Goal: Information Seeking & Learning: Learn about a topic

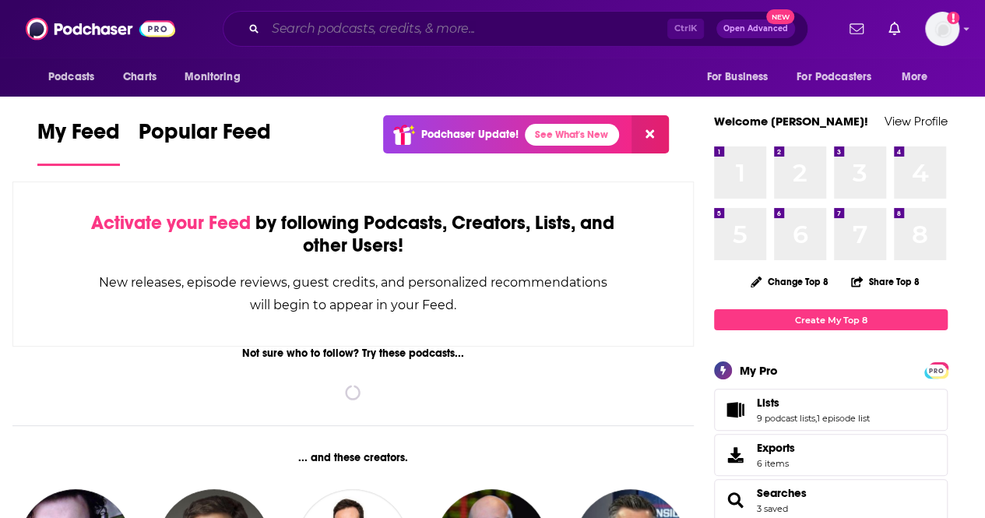
click at [353, 29] on input "Search podcasts, credits, & more..." at bounding box center [466, 28] width 402 height 25
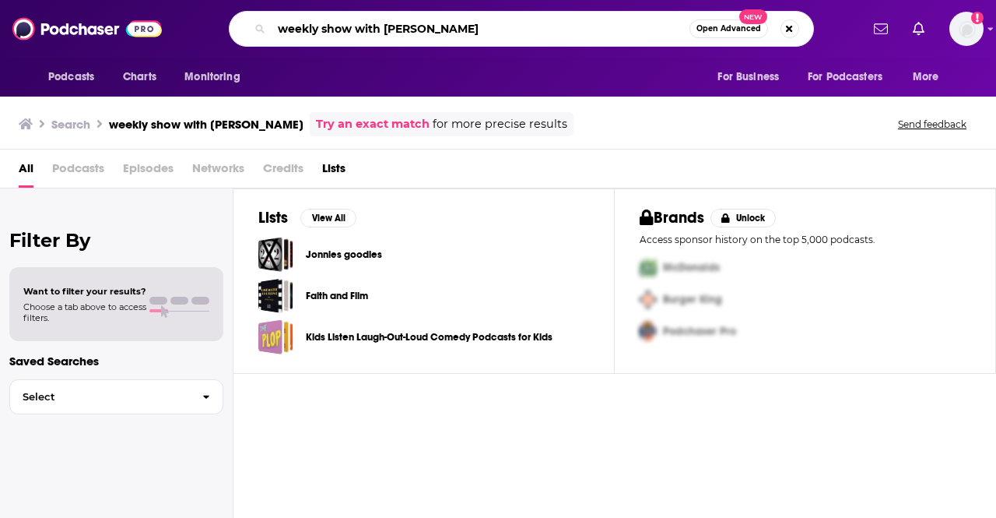
click at [422, 30] on input "weekly show with [PERSON_NAME]" at bounding box center [481, 28] width 418 height 25
drag, startPoint x: 458, startPoint y: 26, endPoint x: 413, endPoint y: 29, distance: 45.2
click at [413, 29] on input "weekly show with [PERSON_NAME]" at bounding box center [481, 28] width 418 height 25
type input "weekly show with [PERSON_NAME]"
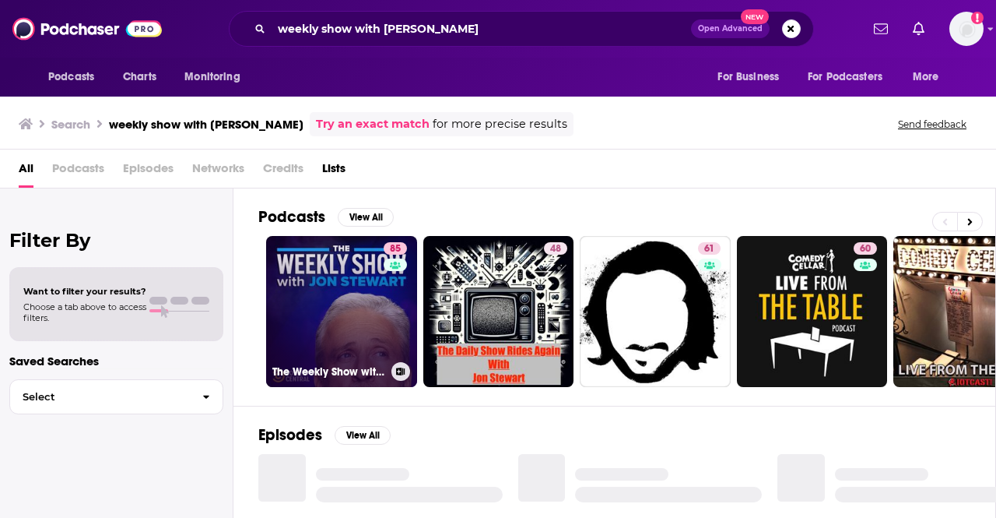
click at [316, 343] on link "85 The Weekly Show with [PERSON_NAME]" at bounding box center [341, 311] width 151 height 151
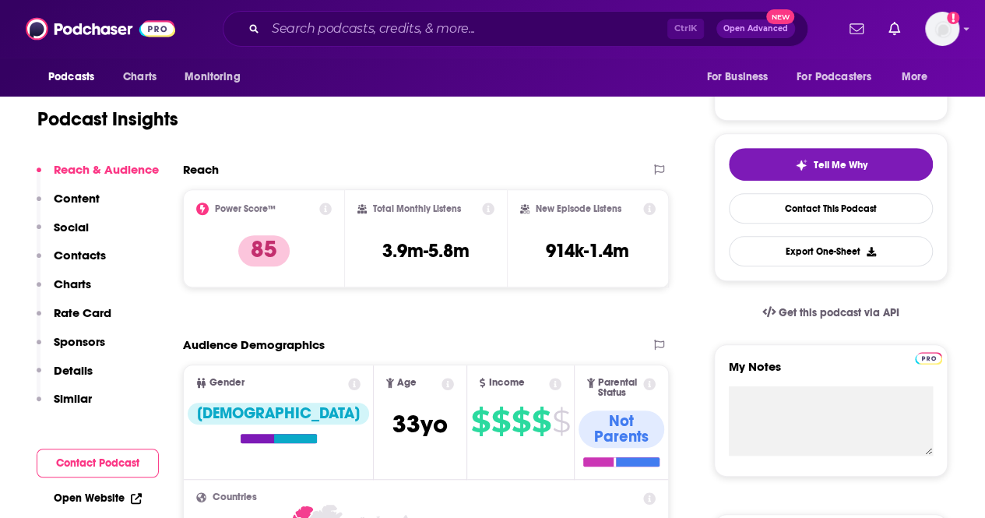
scroll to position [311, 0]
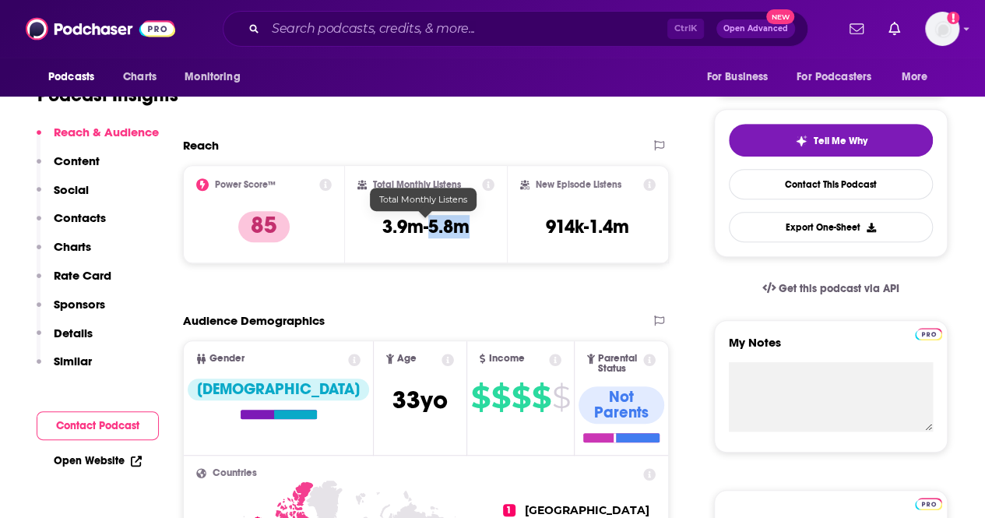
drag, startPoint x: 469, startPoint y: 225, endPoint x: 431, endPoint y: 223, distance: 38.2
click at [431, 223] on h3 "3.9m-5.8m" at bounding box center [425, 226] width 87 height 23
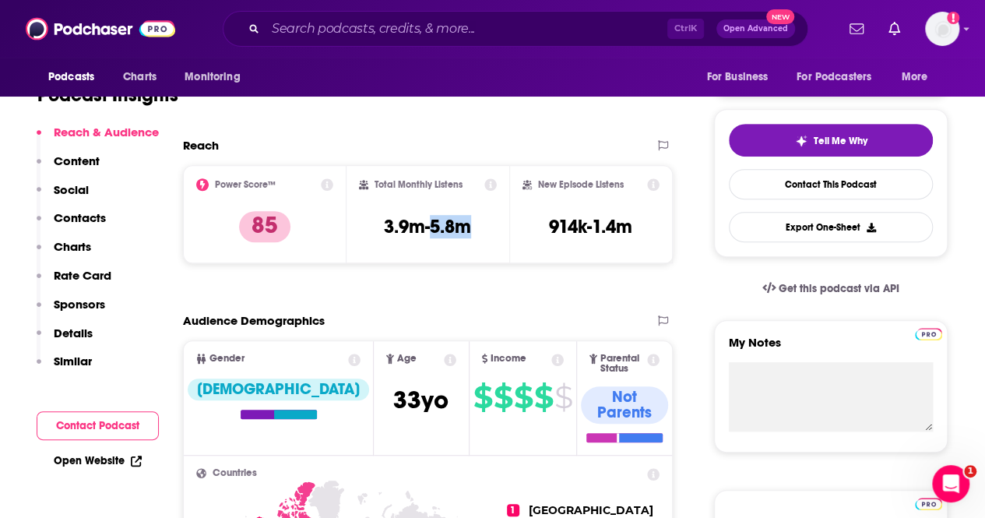
scroll to position [0, 0]
